Goal: Information Seeking & Learning: Learn about a topic

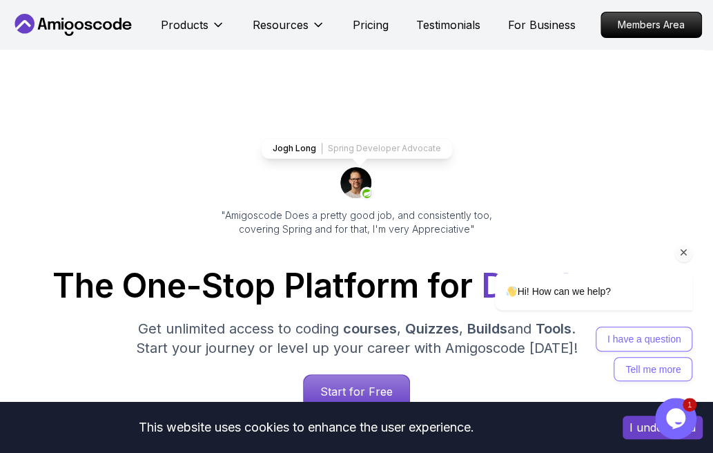
click at [654, 209] on div "Hi! How can we help? I have a question Tell me more" at bounding box center [575, 275] width 249 height 227
click at [685, 256] on icon "Chat attention grabber" at bounding box center [684, 253] width 12 height 12
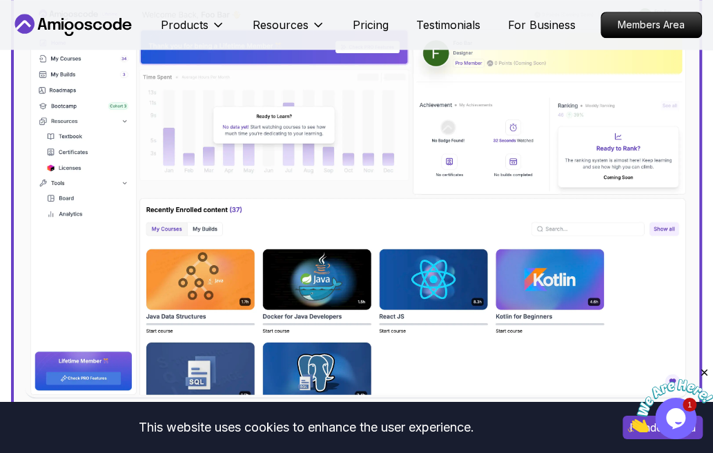
scroll to position [578, 0]
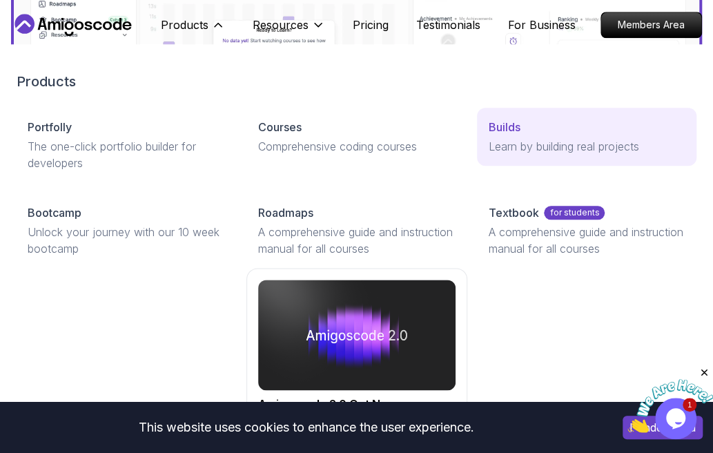
click at [535, 128] on div "Builds" at bounding box center [587, 127] width 198 height 17
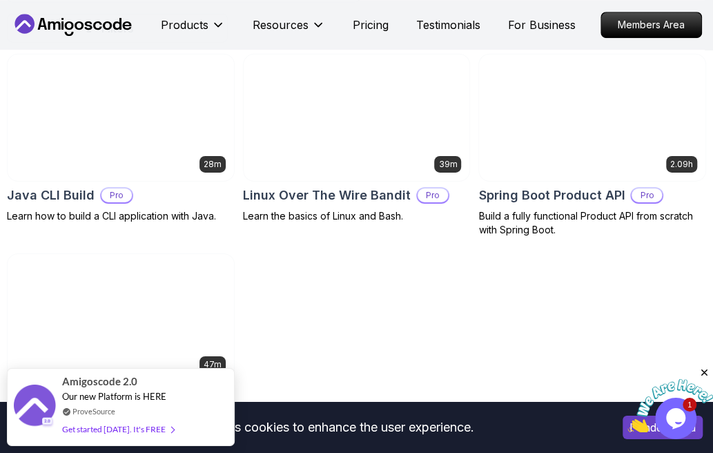
scroll to position [431, 0]
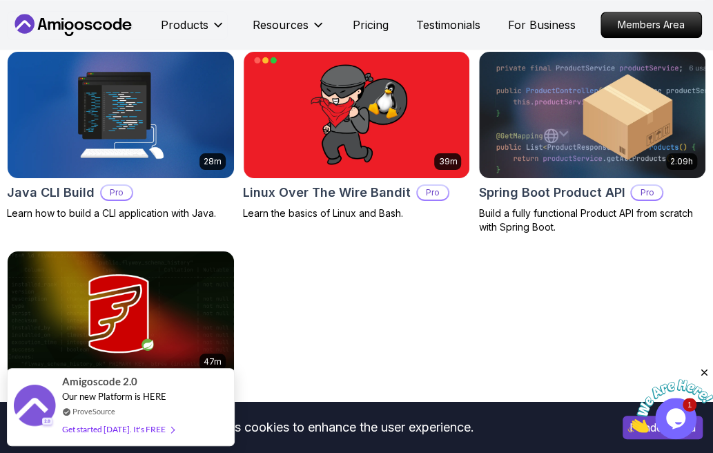
click at [288, 296] on div "28m Java CLI Build Pro Learn how to build a CLI application with Java. 39m Linu…" at bounding box center [357, 249] width 700 height 397
click at [303, 345] on div "28m Java CLI Build Pro Learn how to build a CLI application with Java. 39m Linu…" at bounding box center [357, 249] width 700 height 397
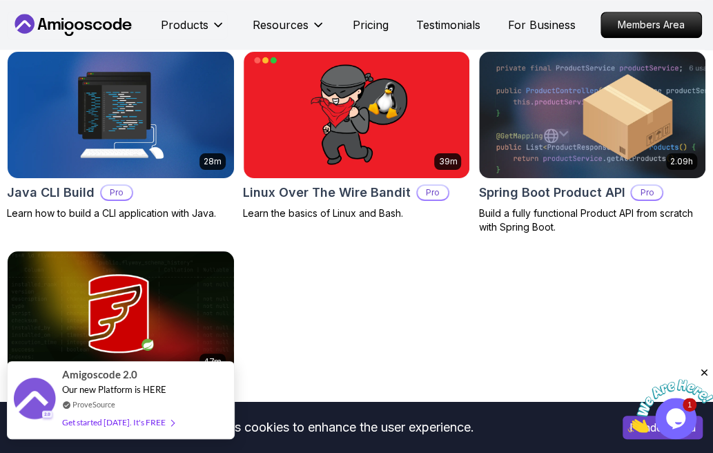
click at [201, 403] on div "Amigoscode 2.0 Our new Platform is HERE ProveSource Get started [DATE]. It's FR…" at bounding box center [121, 400] width 228 height 78
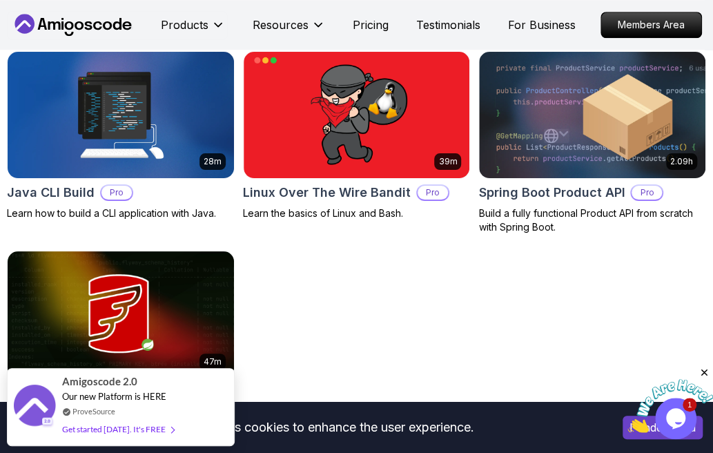
click at [437, 327] on div "28m Java CLI Build Pro Learn how to build a CLI application with Java. 39m Linu…" at bounding box center [357, 249] width 700 height 397
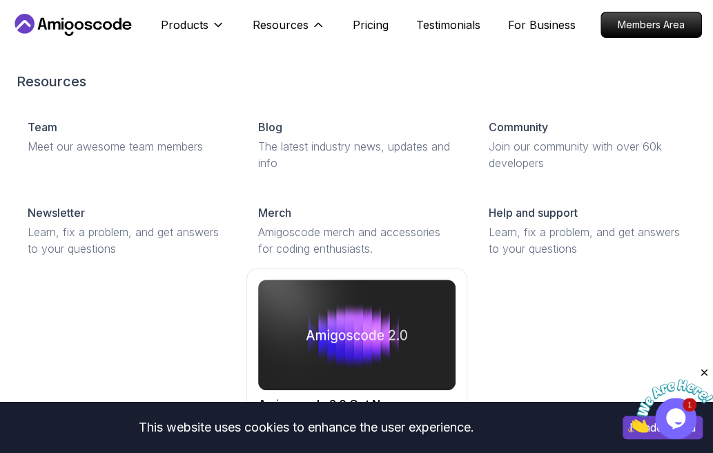
click at [586, 341] on link "Amigoscode 2.0 Out Now The Ultimate guide to gaining points and unlocking rewar…" at bounding box center [357, 368] width 680 height 200
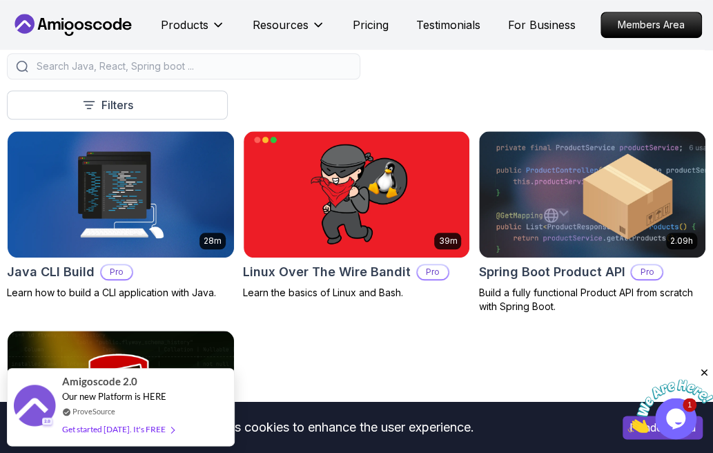
scroll to position [351, 0]
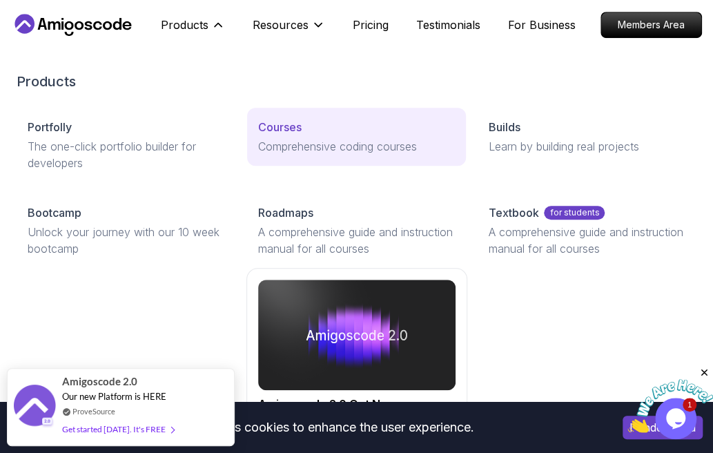
click at [315, 133] on div "Courses" at bounding box center [357, 127] width 198 height 17
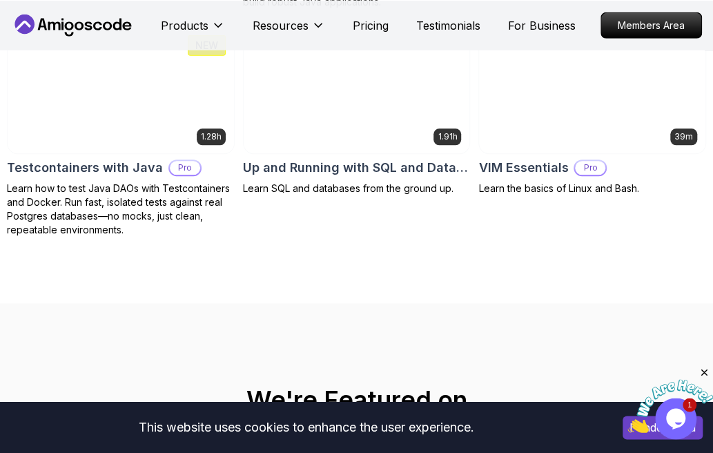
scroll to position [3682, 0]
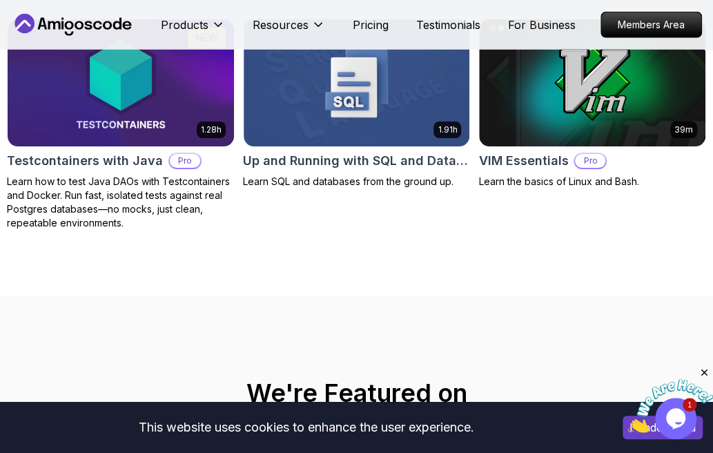
click at [371, 20] on p "Pricing" at bounding box center [371, 25] width 36 height 17
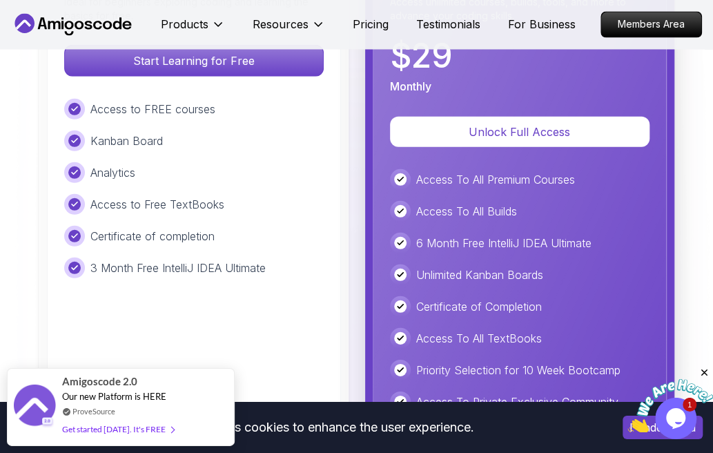
scroll to position [3116, 0]
